Goal: Entertainment & Leisure: Browse casually

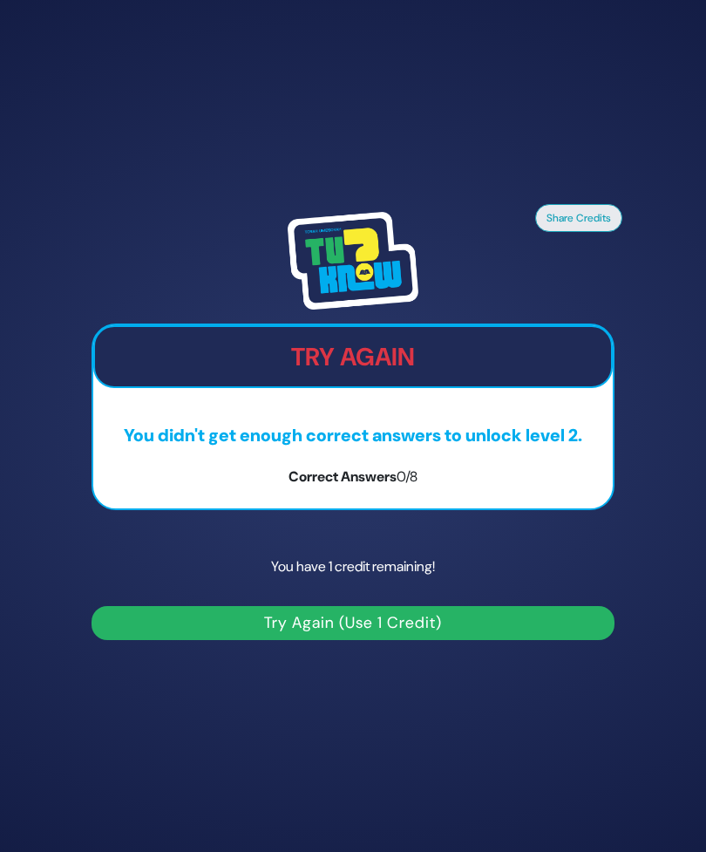
click at [487, 640] on button "Try Again (Use 1 Credit)" at bounding box center [353, 623] width 523 height 34
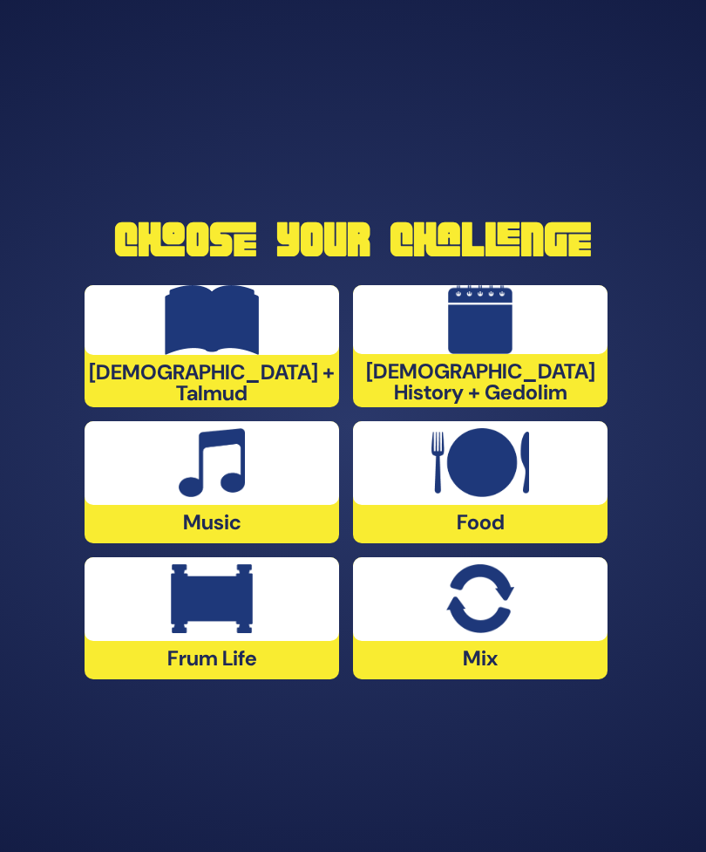
click at [158, 641] on div at bounding box center [212, 599] width 254 height 84
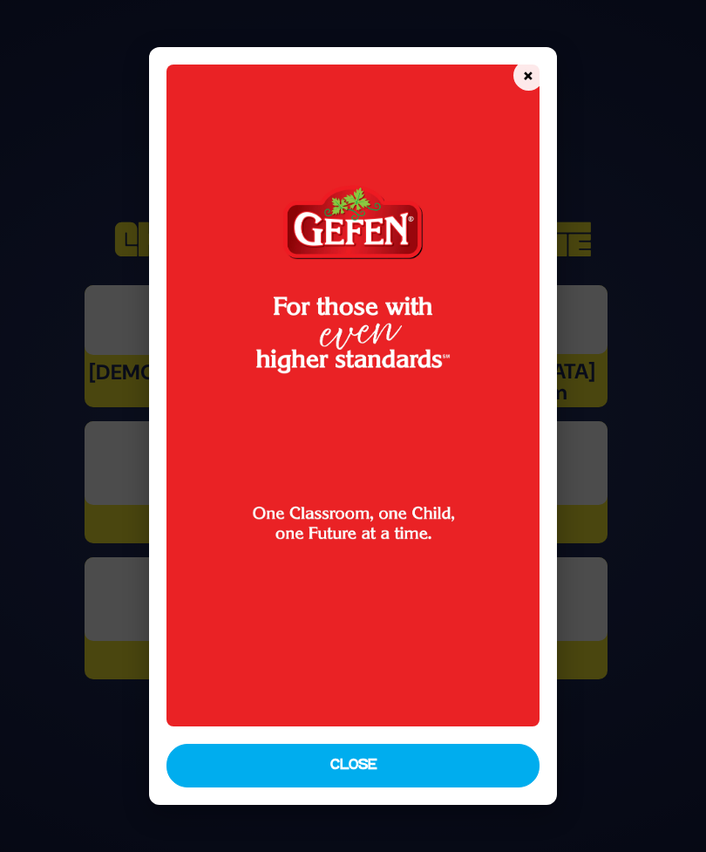
click at [482, 784] on button "Close" at bounding box center [352, 765] width 372 height 44
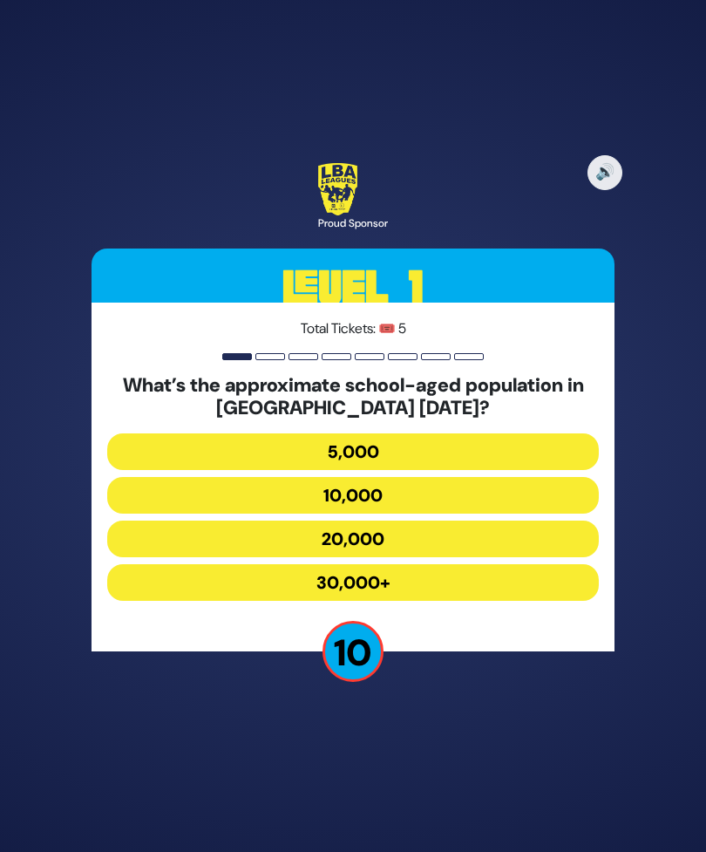
click at [512, 601] on button "30,000+" at bounding box center [353, 582] width 492 height 37
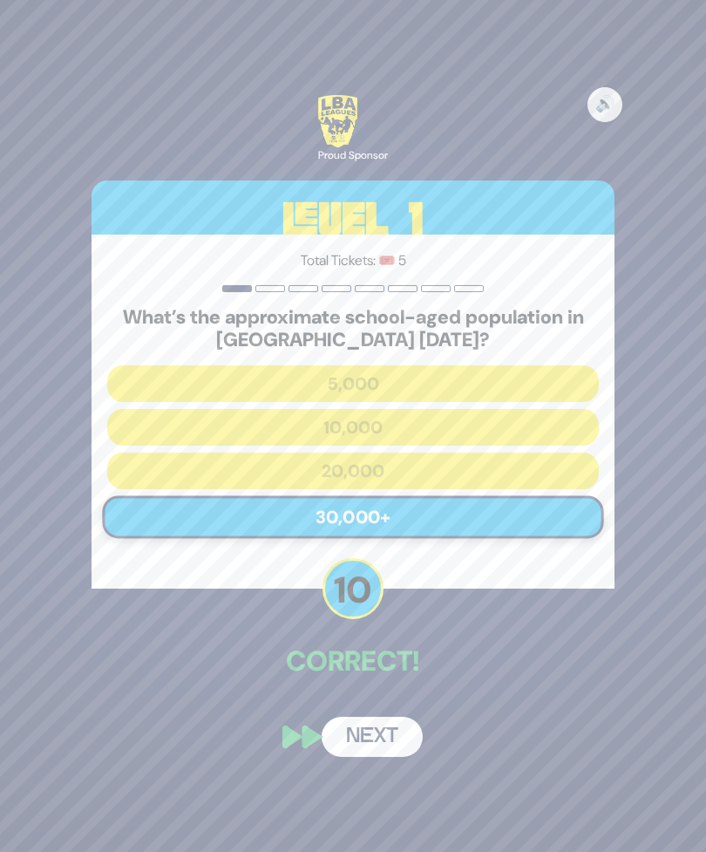
click at [395, 757] on button "Next" at bounding box center [372, 736] width 101 height 40
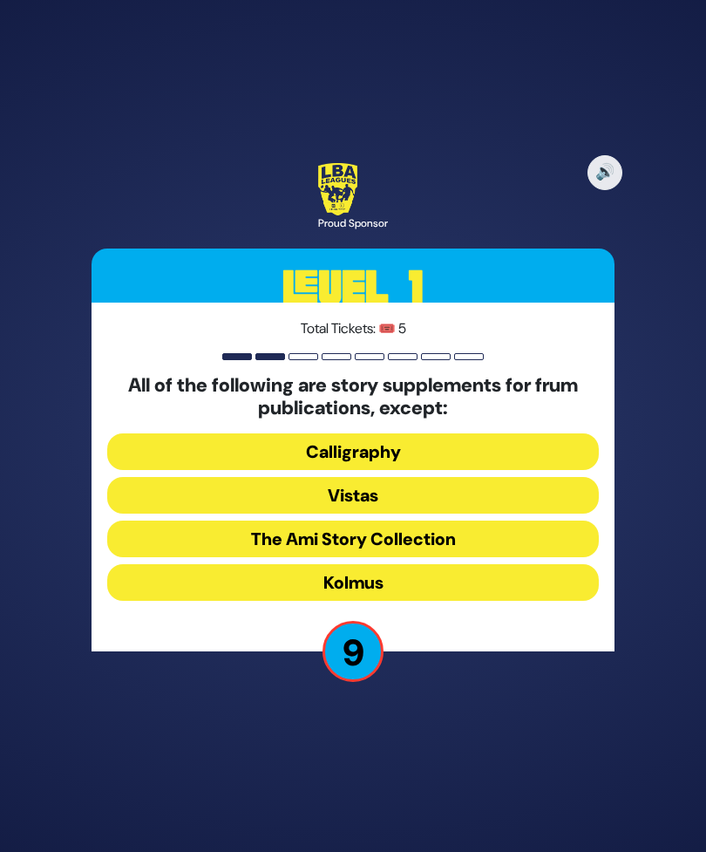
click at [553, 601] on button "Kolmus" at bounding box center [353, 582] width 492 height 37
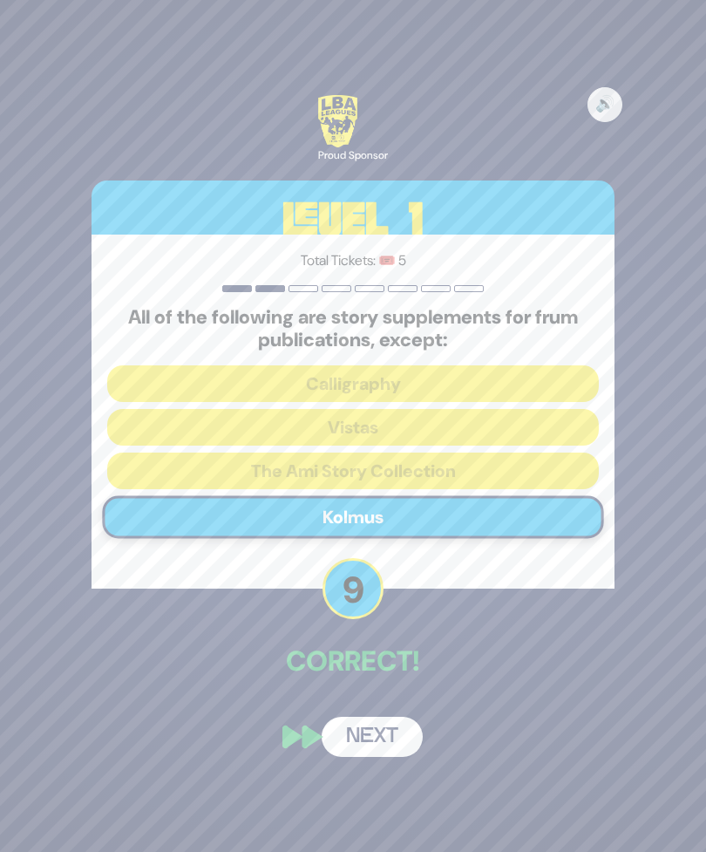
click at [390, 757] on button "Next" at bounding box center [372, 736] width 101 height 40
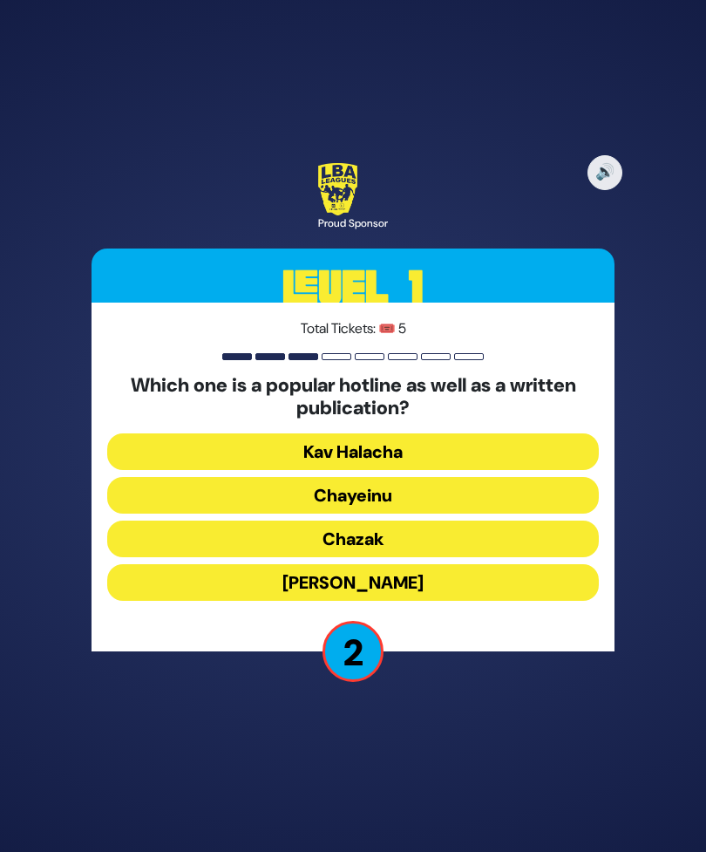
click at [550, 513] on button "Chayeinu" at bounding box center [353, 495] width 492 height 37
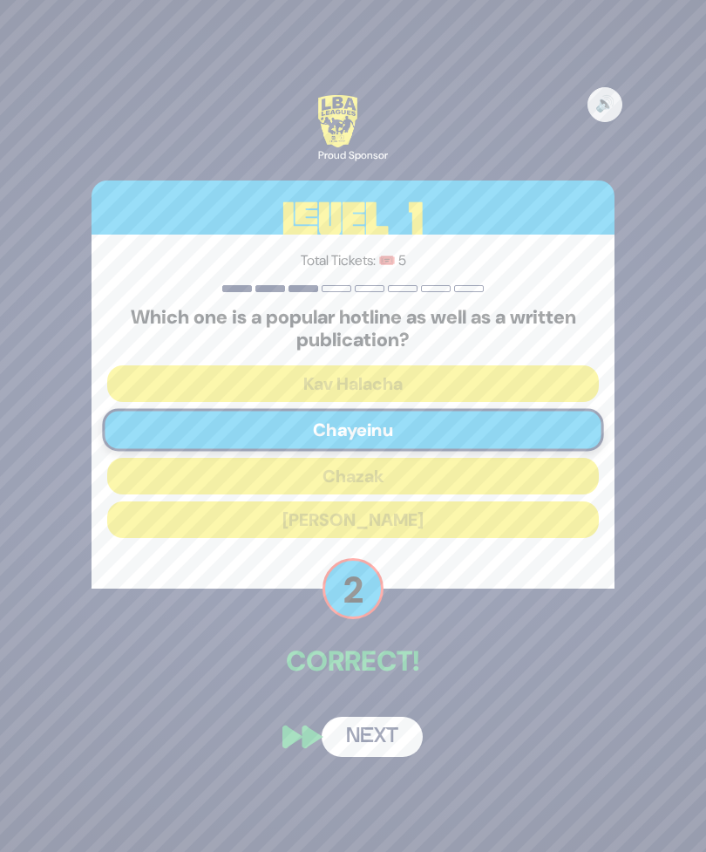
click at [385, 757] on button "Next" at bounding box center [372, 736] width 101 height 40
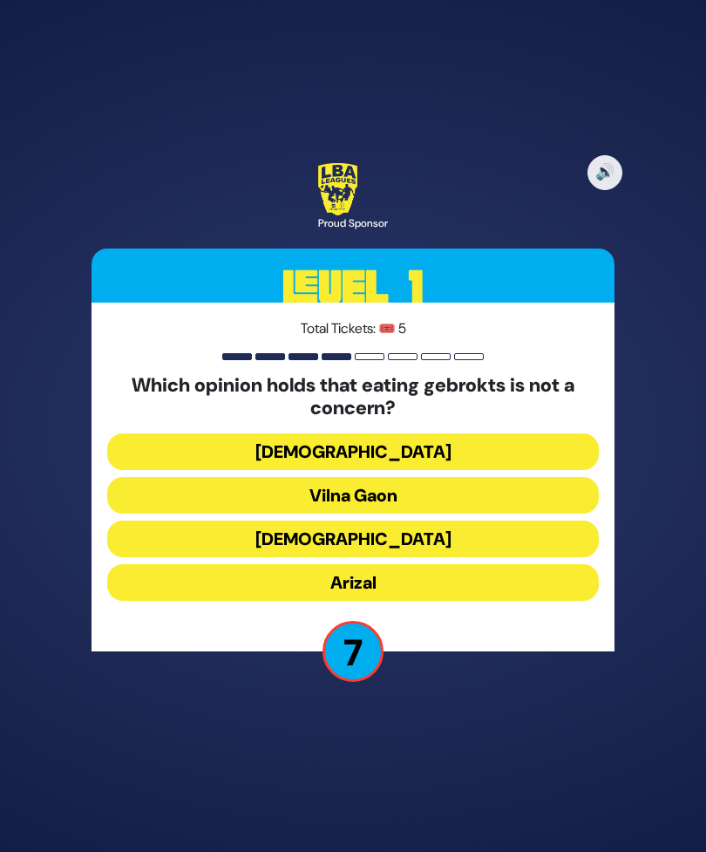
click at [567, 557] on button "[DEMOGRAPHIC_DATA]" at bounding box center [353, 538] width 492 height 37
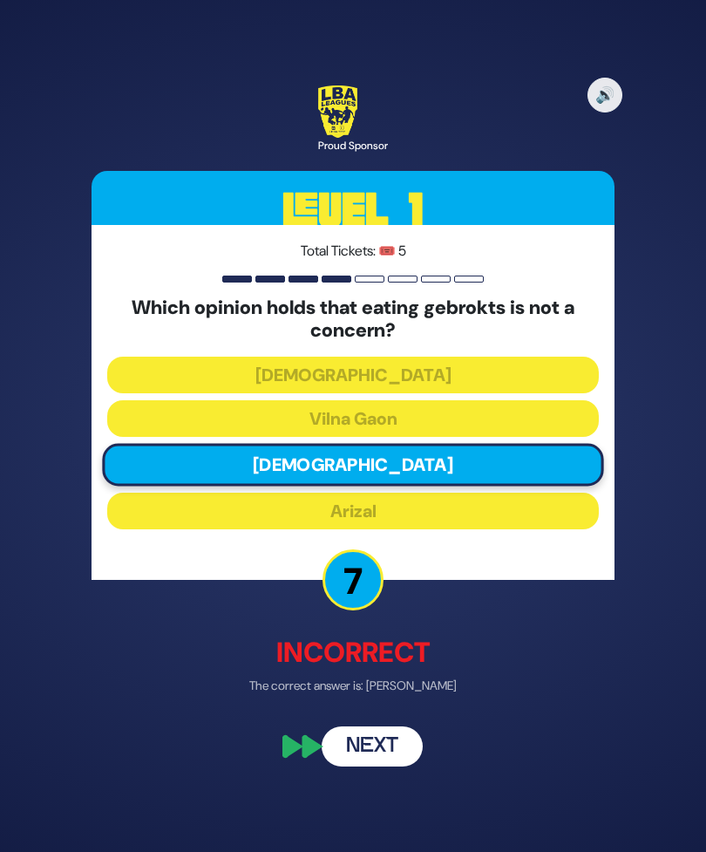
click at [394, 766] on button "Next" at bounding box center [372, 746] width 101 height 40
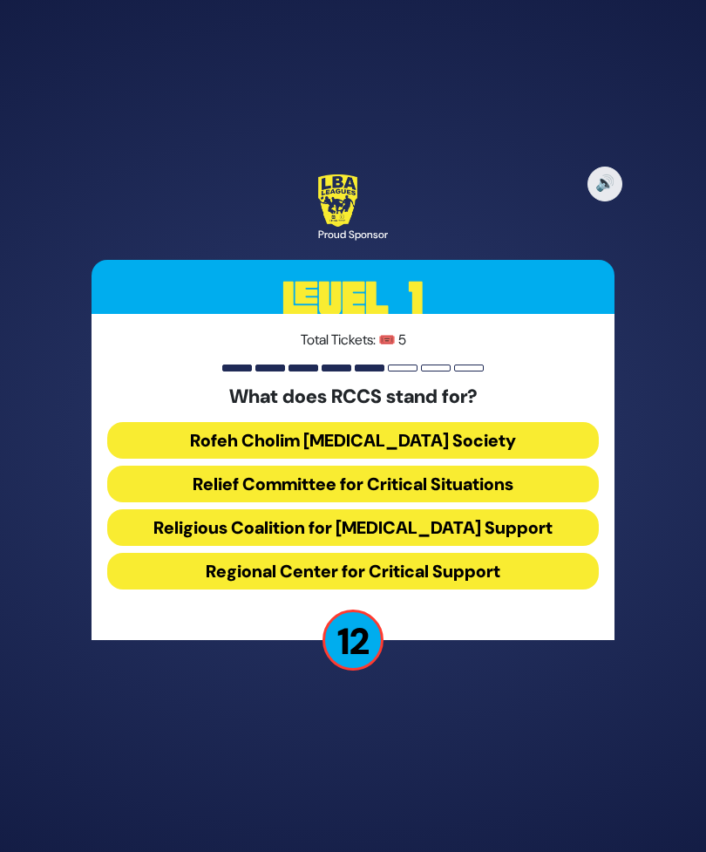
click at [553, 458] on button "Rofeh Cholim [MEDICAL_DATA] Society" at bounding box center [353, 440] width 492 height 37
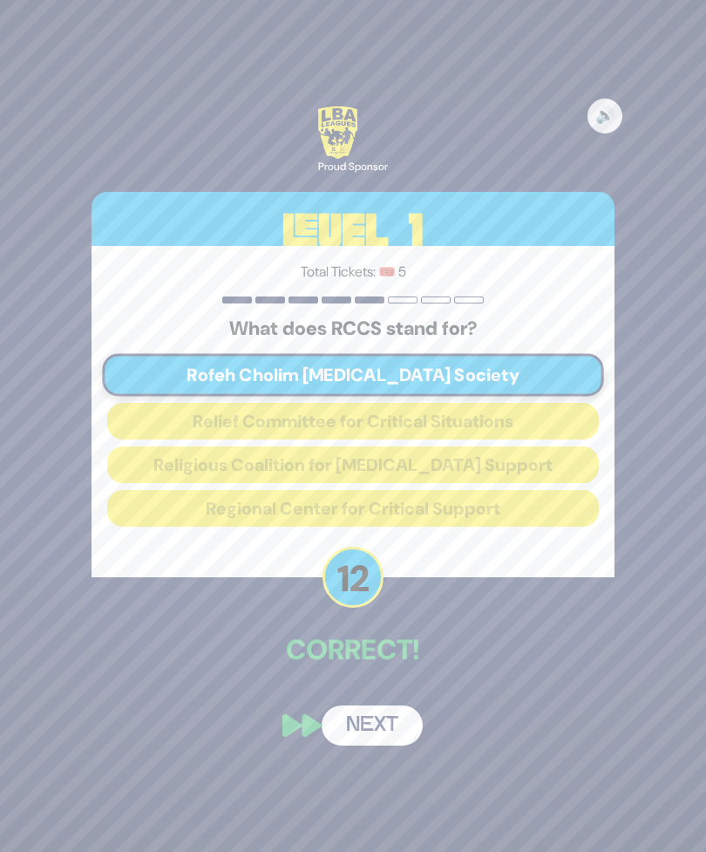
click at [388, 745] on button "Next" at bounding box center [372, 725] width 101 height 40
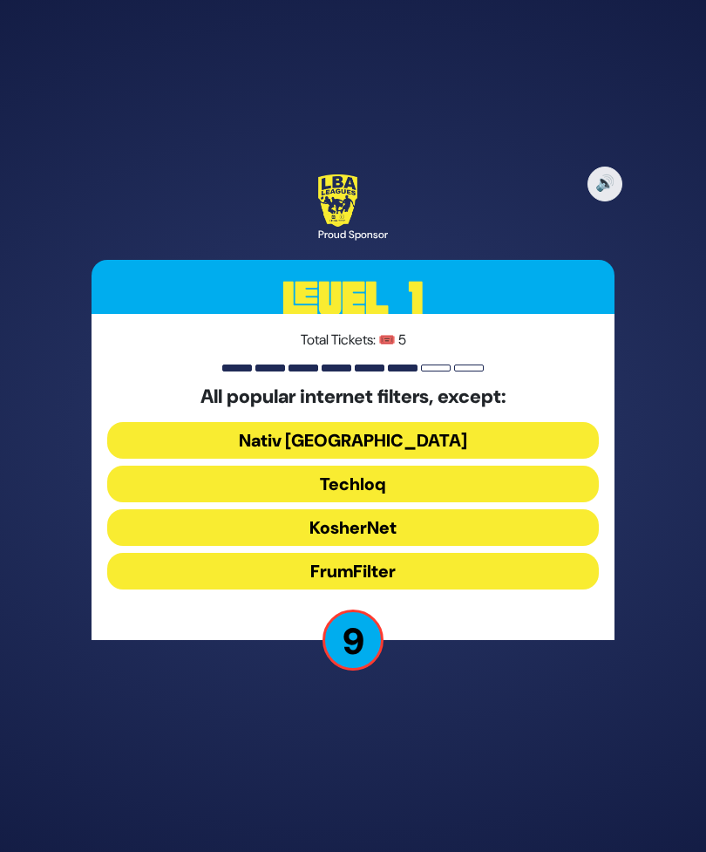
click at [559, 458] on button "Nativ [GEOGRAPHIC_DATA]" at bounding box center [353, 440] width 492 height 37
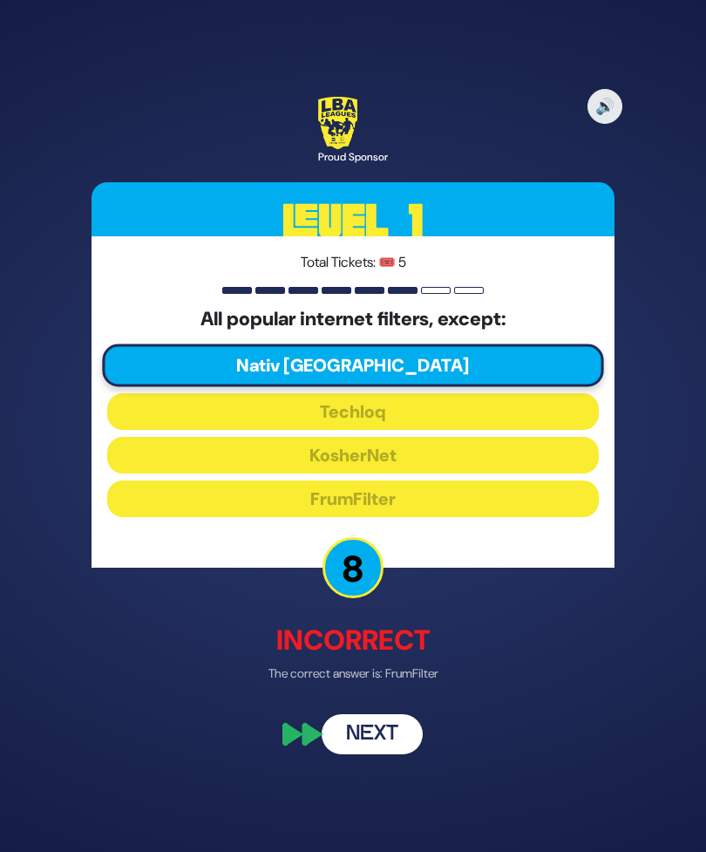
click at [379, 755] on button "Next" at bounding box center [372, 735] width 101 height 40
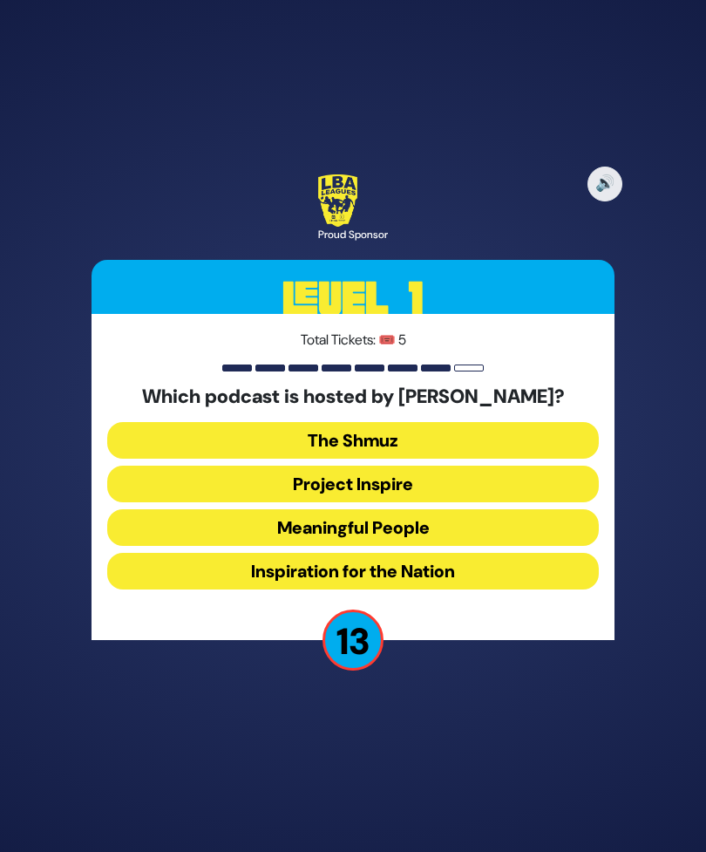
click at [526, 546] on button "Meaningful People" at bounding box center [353, 527] width 492 height 37
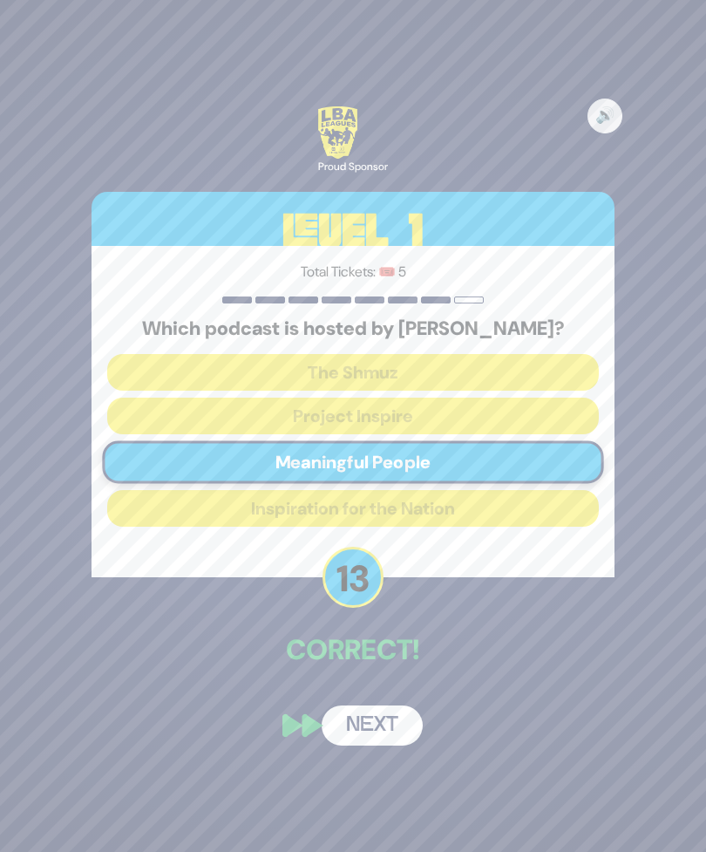
click at [397, 745] on button "Next" at bounding box center [372, 725] width 101 height 40
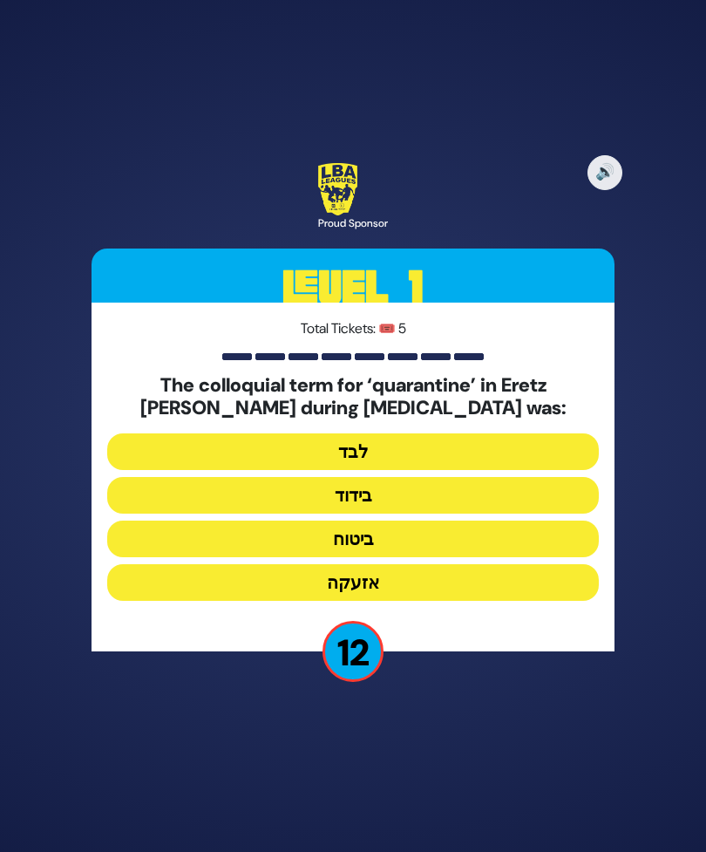
click at [537, 513] on button "בידוד" at bounding box center [353, 495] width 492 height 37
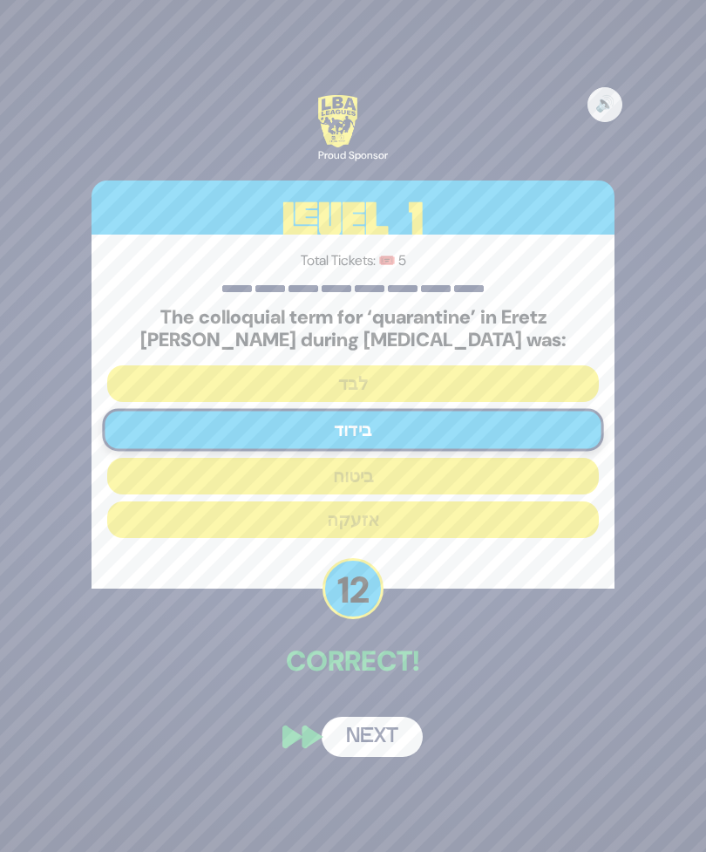
click at [385, 757] on button "Next" at bounding box center [372, 736] width 101 height 40
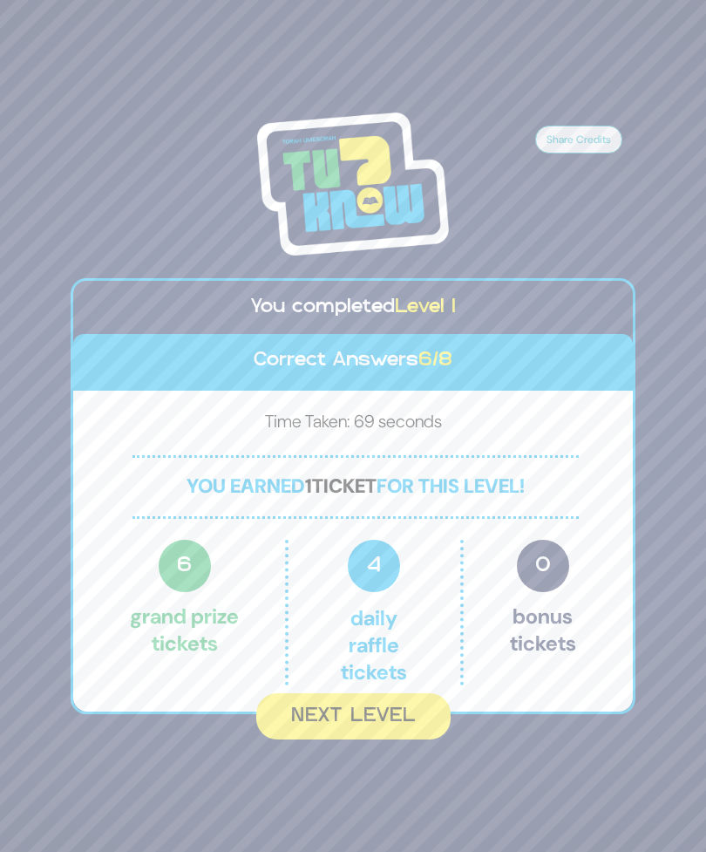
click at [396, 736] on button "Next Level" at bounding box center [353, 716] width 194 height 46
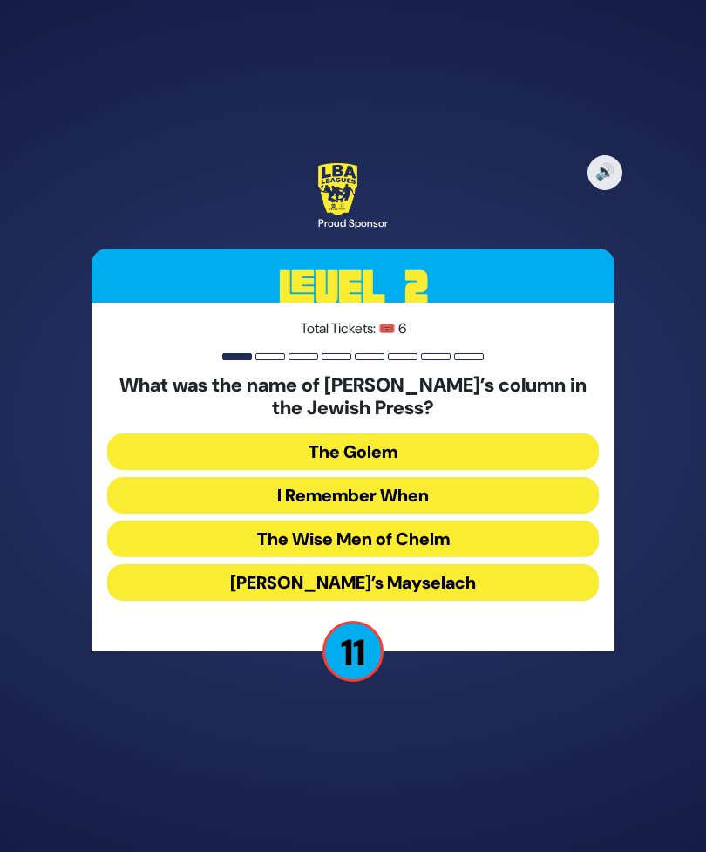
click at [546, 513] on button "I Remember When" at bounding box center [353, 495] width 492 height 37
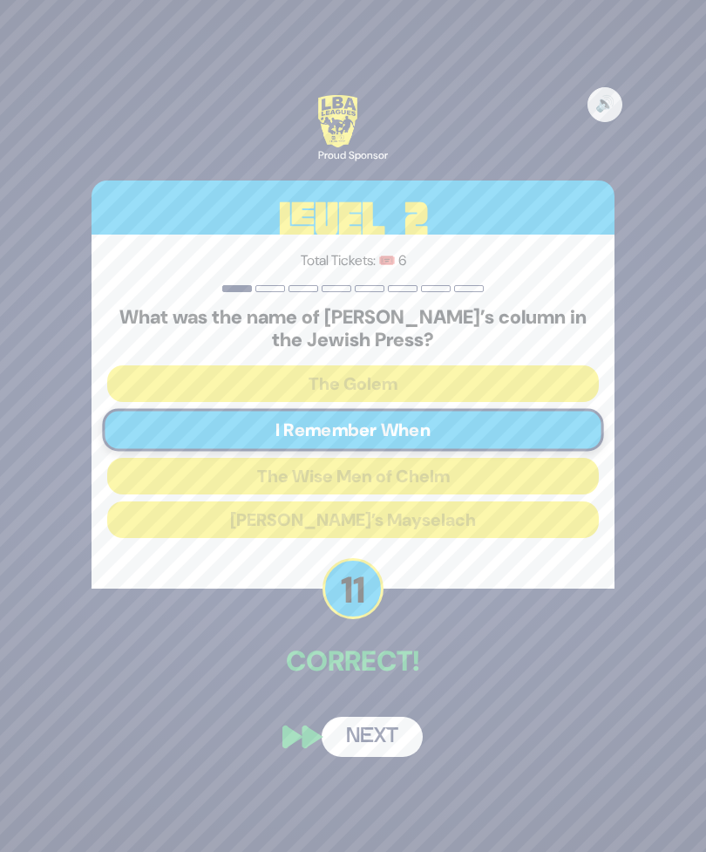
click at [397, 757] on button "Next" at bounding box center [372, 736] width 101 height 40
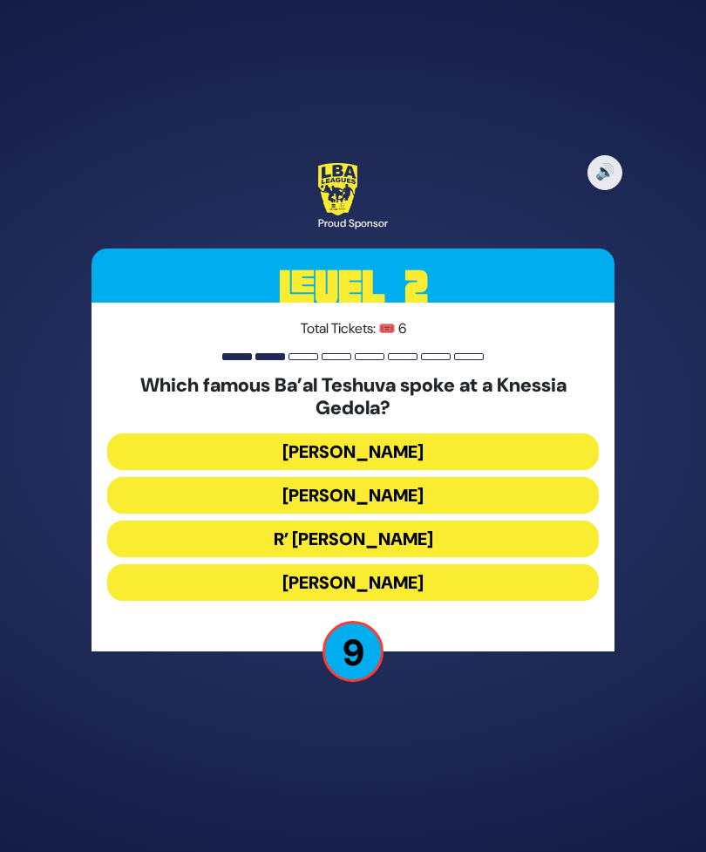
click at [487, 513] on button "[PERSON_NAME]" at bounding box center [353, 495] width 492 height 37
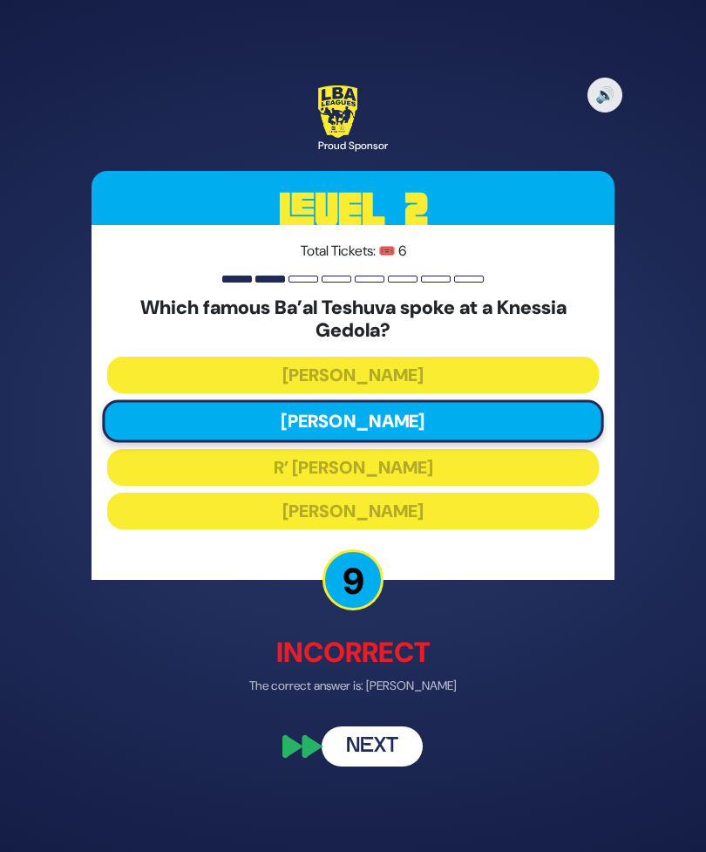
click at [377, 766] on button "Next" at bounding box center [372, 746] width 101 height 40
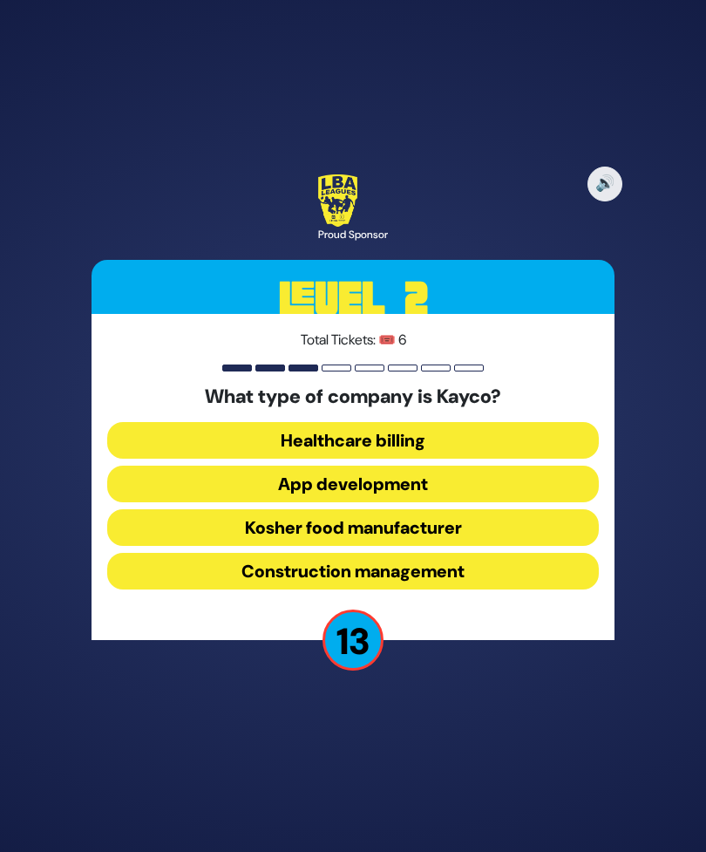
click at [526, 546] on button "Kosher food manufacturer" at bounding box center [353, 527] width 492 height 37
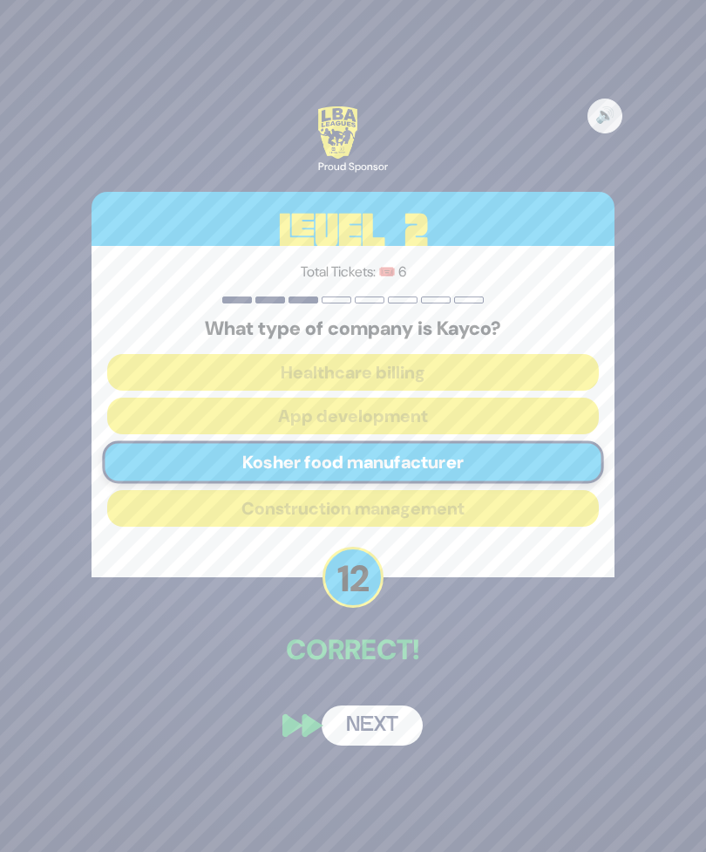
click at [378, 745] on button "Next" at bounding box center [372, 725] width 101 height 40
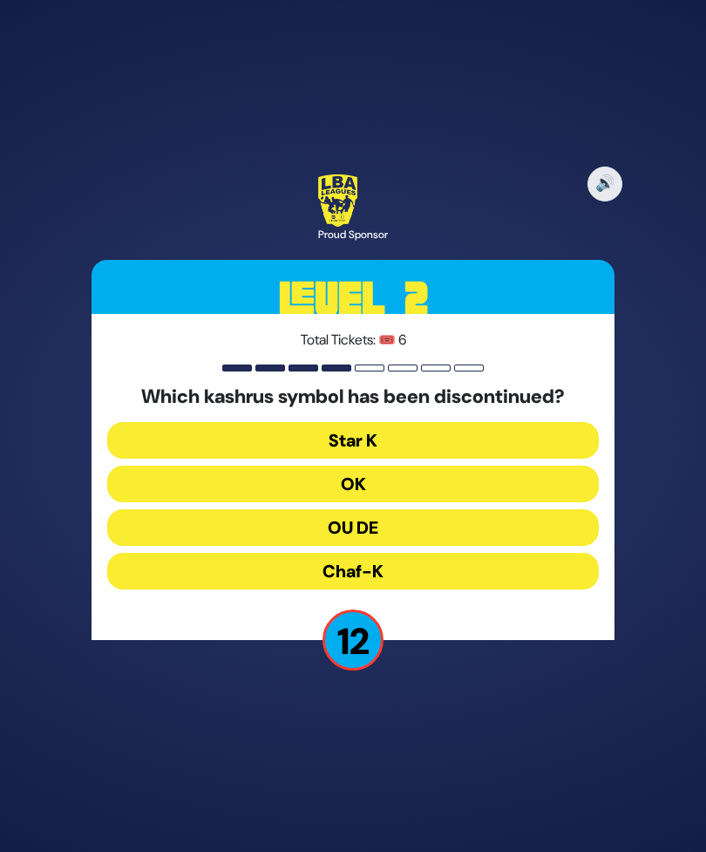
click at [531, 546] on button "OU DE" at bounding box center [353, 527] width 492 height 37
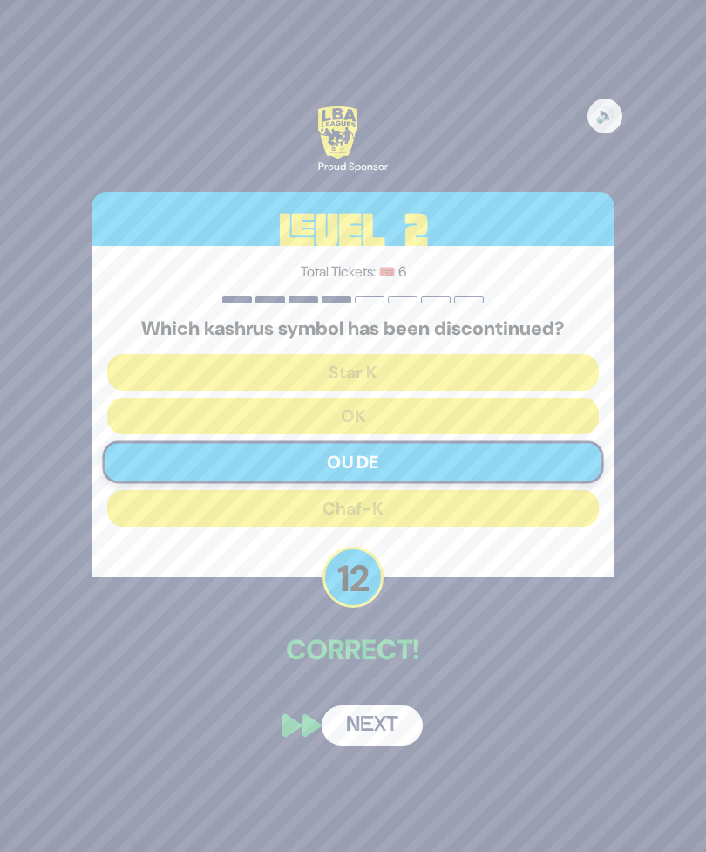
click at [390, 745] on button "Next" at bounding box center [372, 725] width 101 height 40
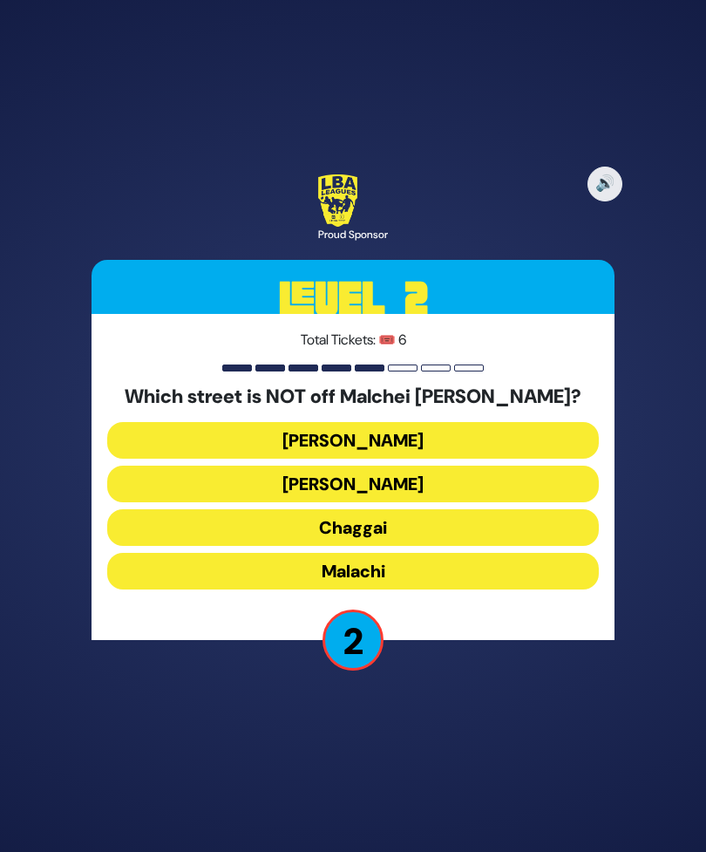
click at [505, 587] on button "Malachi" at bounding box center [353, 571] width 492 height 37
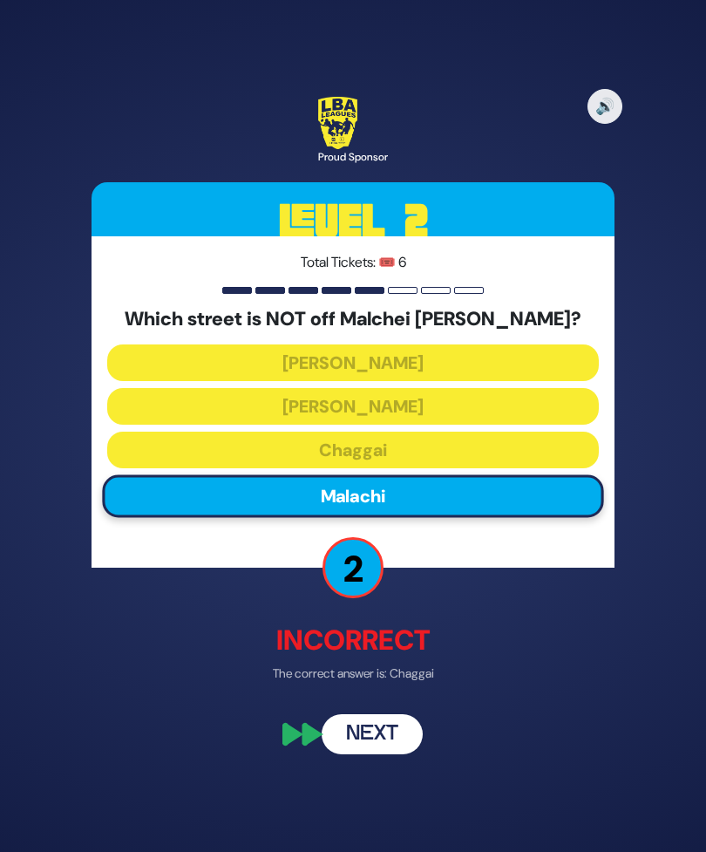
click at [385, 745] on button "Next" at bounding box center [372, 735] width 101 height 40
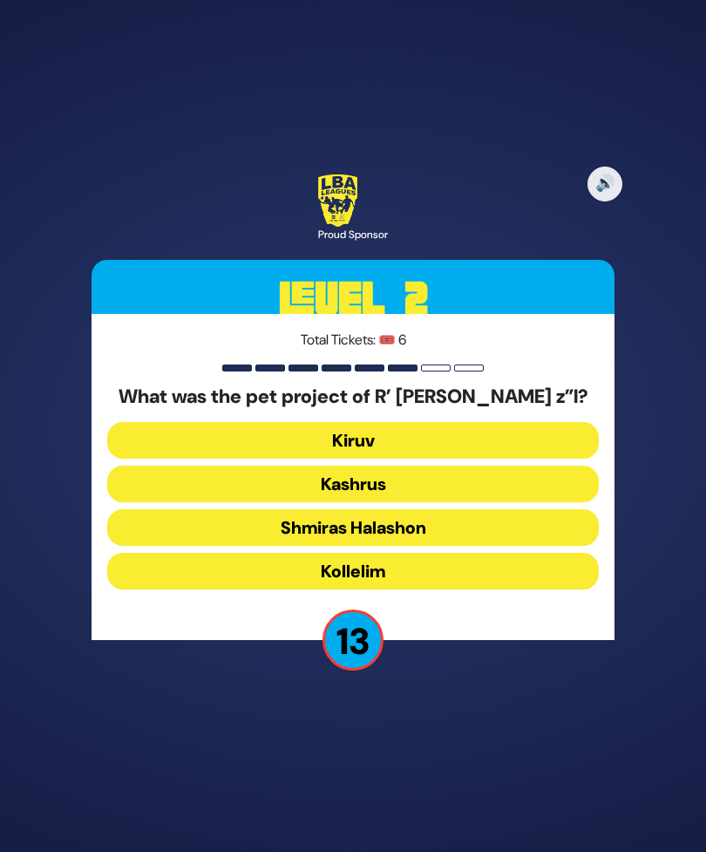
click at [494, 458] on button "Kiruv" at bounding box center [353, 440] width 492 height 37
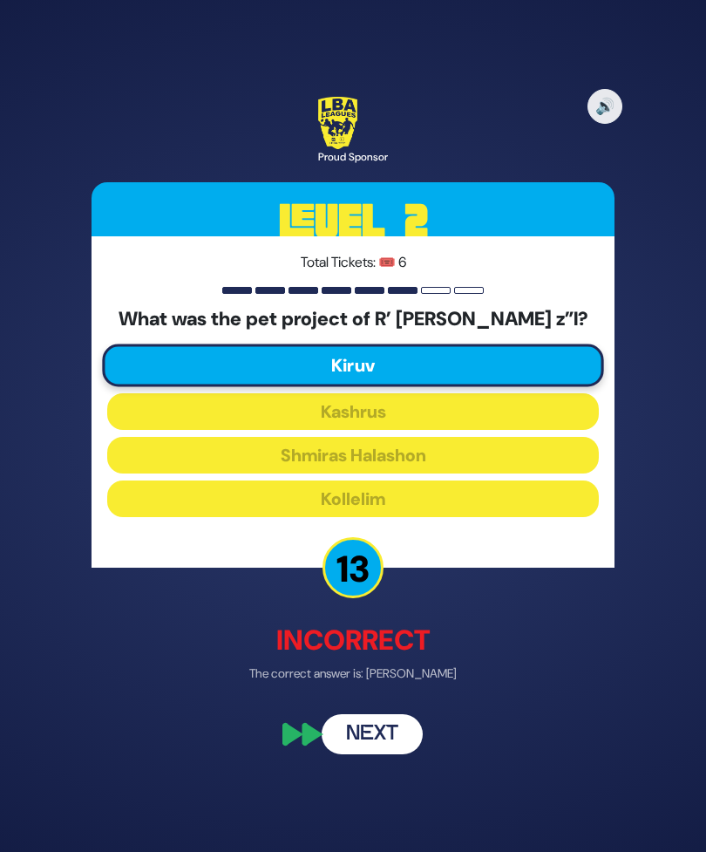
click at [383, 755] on button "Next" at bounding box center [372, 735] width 101 height 40
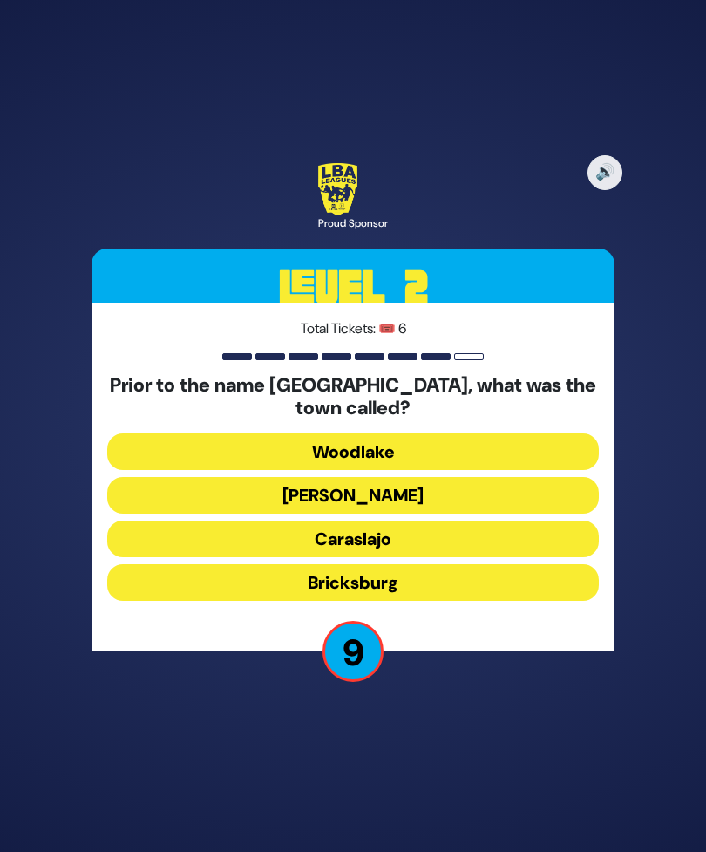
click at [497, 470] on button "Woodlake" at bounding box center [353, 451] width 492 height 37
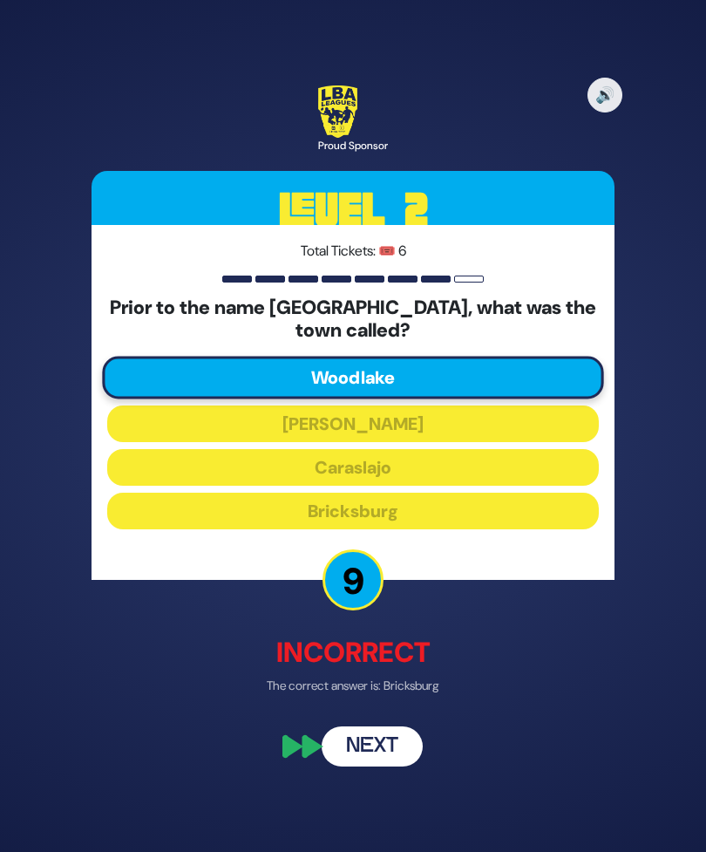
click at [379, 766] on button "Next" at bounding box center [372, 746] width 101 height 40
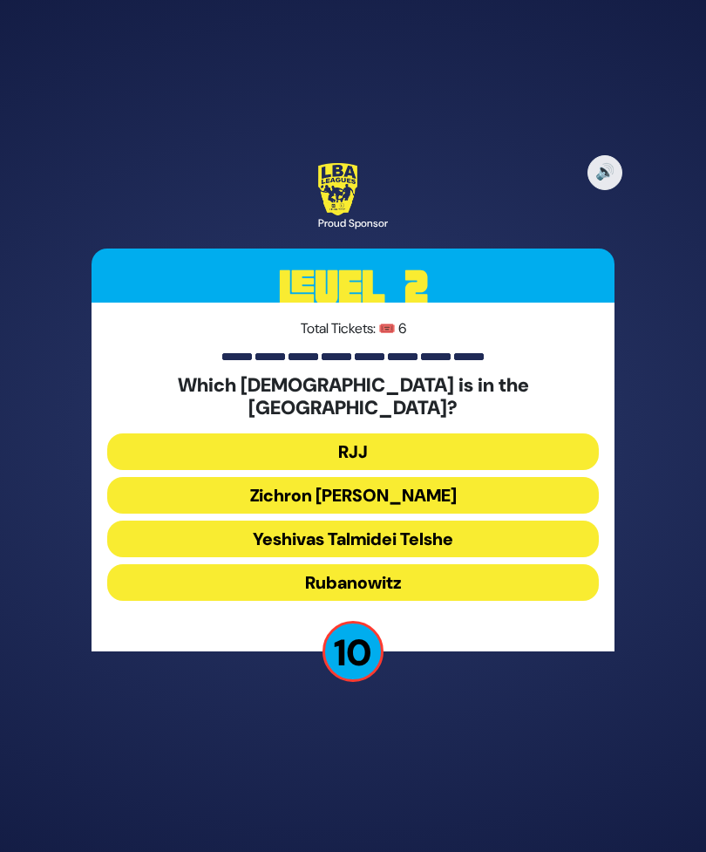
click at [533, 601] on button "Rubanowitz" at bounding box center [353, 582] width 492 height 37
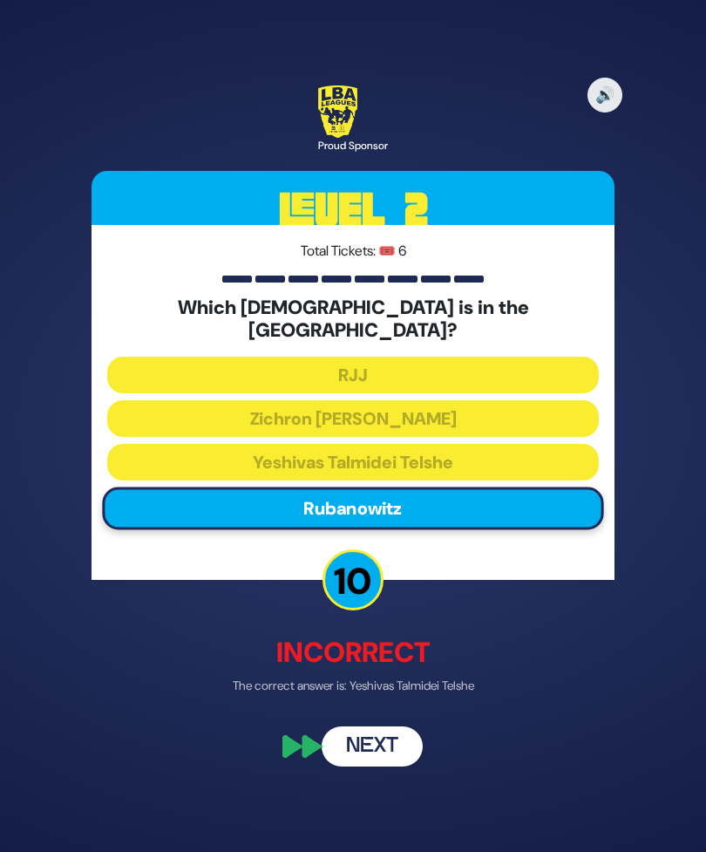
click at [392, 759] on button "Next" at bounding box center [372, 746] width 101 height 40
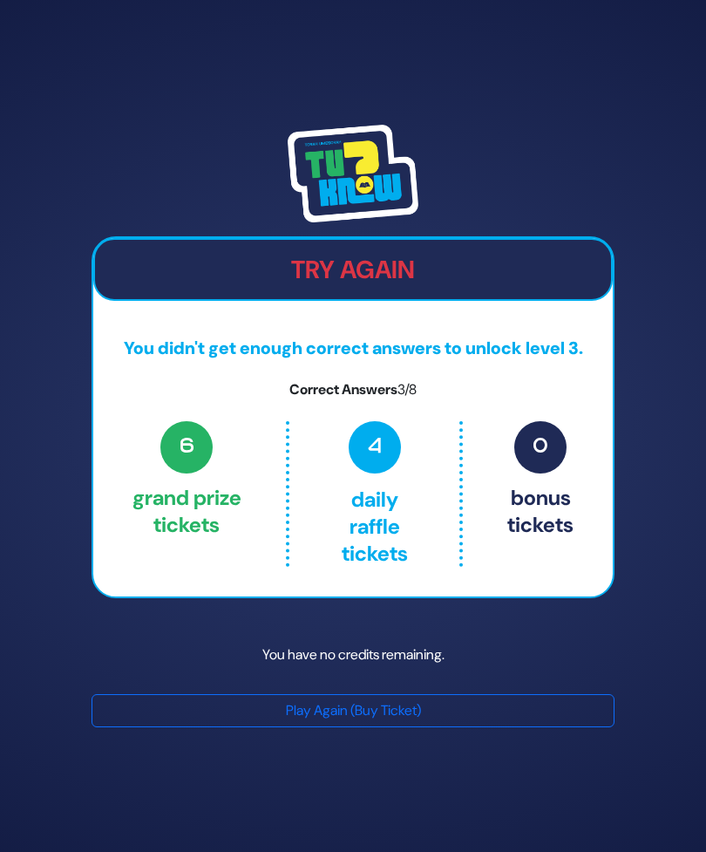
click at [537, 727] on button "Play Again (Buy Ticket)" at bounding box center [353, 710] width 523 height 33
